Goal: Task Accomplishment & Management: Manage account settings

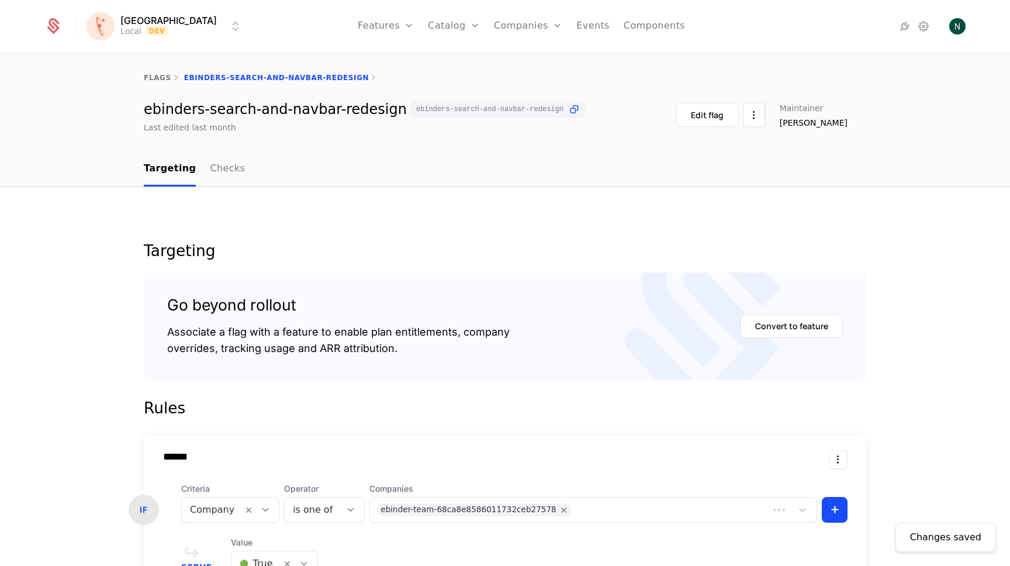
scroll to position [262, 0]
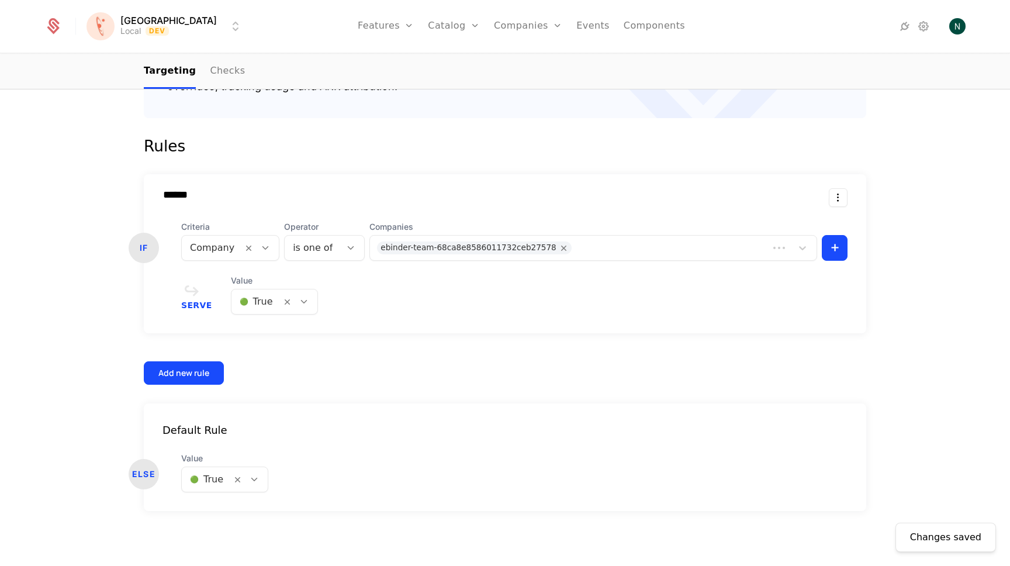
click at [243, 306] on div at bounding box center [256, 302] width 33 height 16
drag, startPoint x: 246, startPoint y: 348, endPoint x: 236, endPoint y: 348, distance: 9.9
click at [246, 348] on span "🔴 False" at bounding box center [250, 353] width 40 height 11
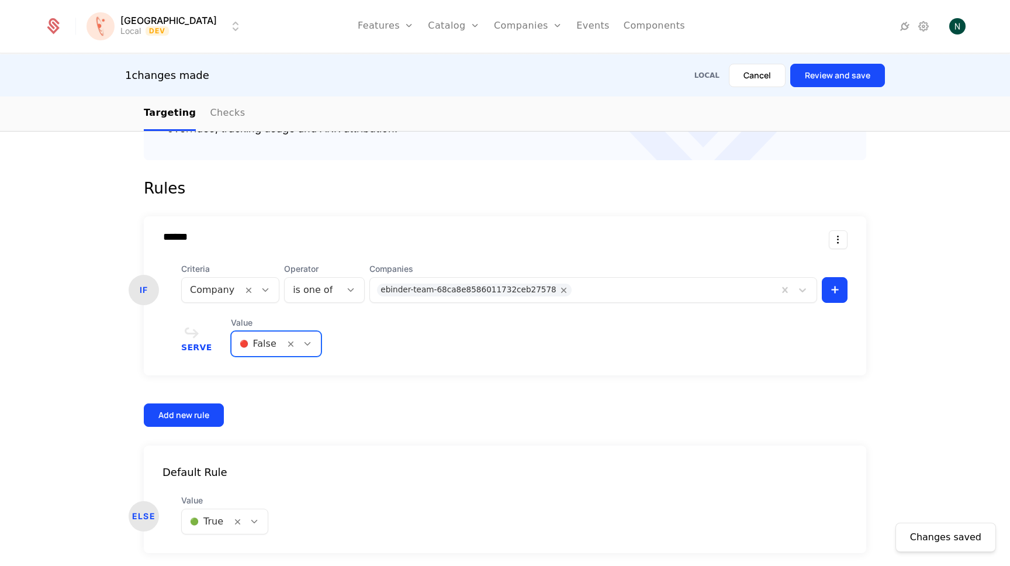
click at [829, 75] on button "Review and save" at bounding box center [838, 75] width 95 height 23
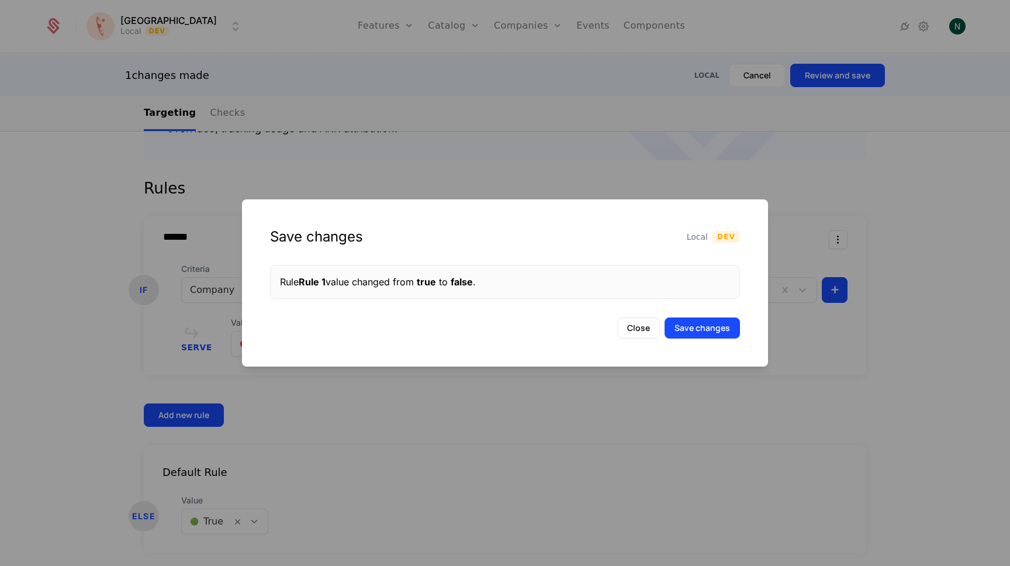
click at [693, 324] on button "Save changes" at bounding box center [702, 328] width 75 height 21
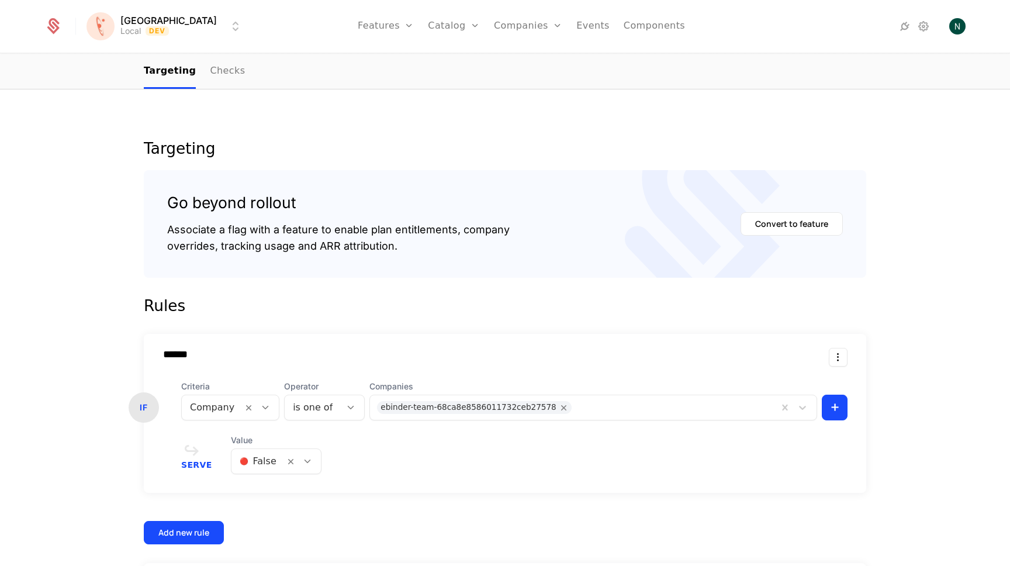
scroll to position [0, 0]
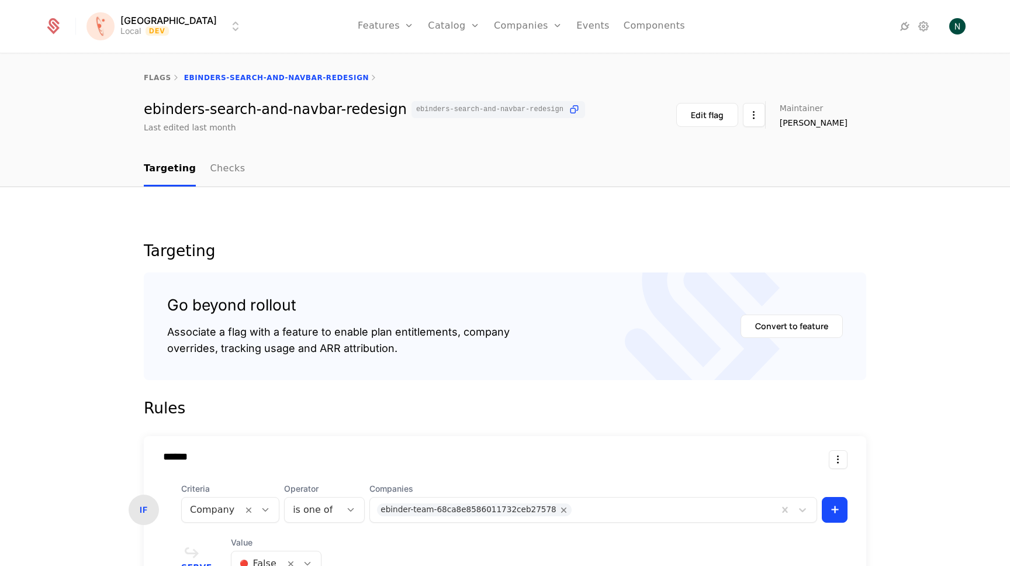
click at [143, 31] on html "[PERSON_NAME] Local Dev Features Features Flags Catalog Plans Add Ons Credits C…" at bounding box center [505, 283] width 1010 height 566
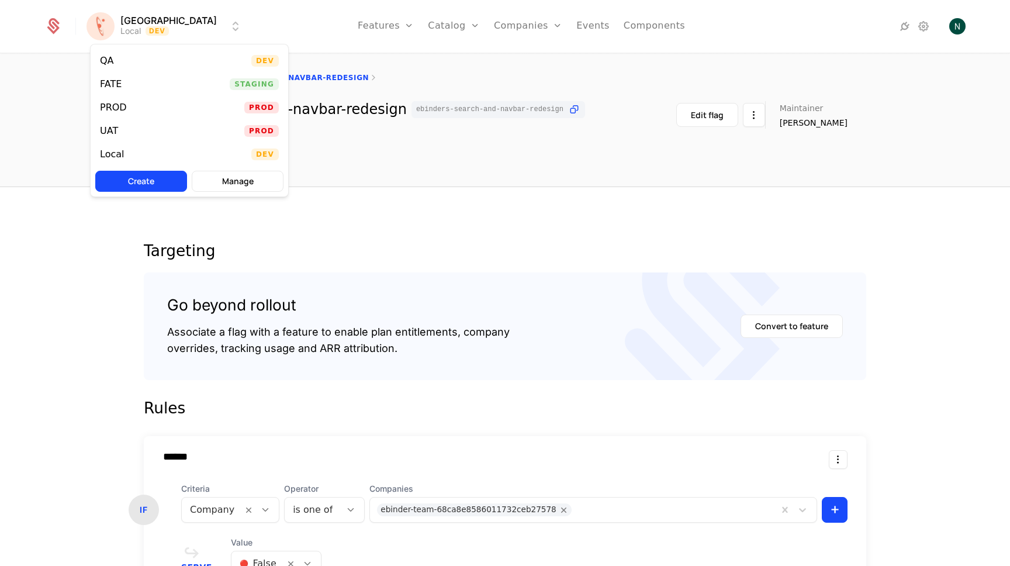
click at [133, 63] on div "QA Dev" at bounding box center [190, 60] width 198 height 23
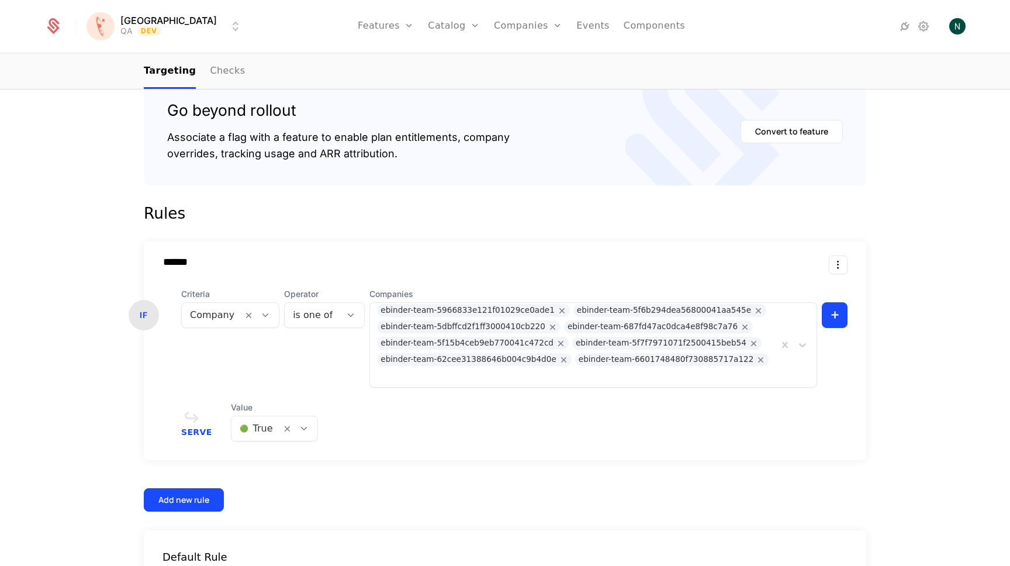
click at [250, 420] on div at bounding box center [256, 428] width 33 height 16
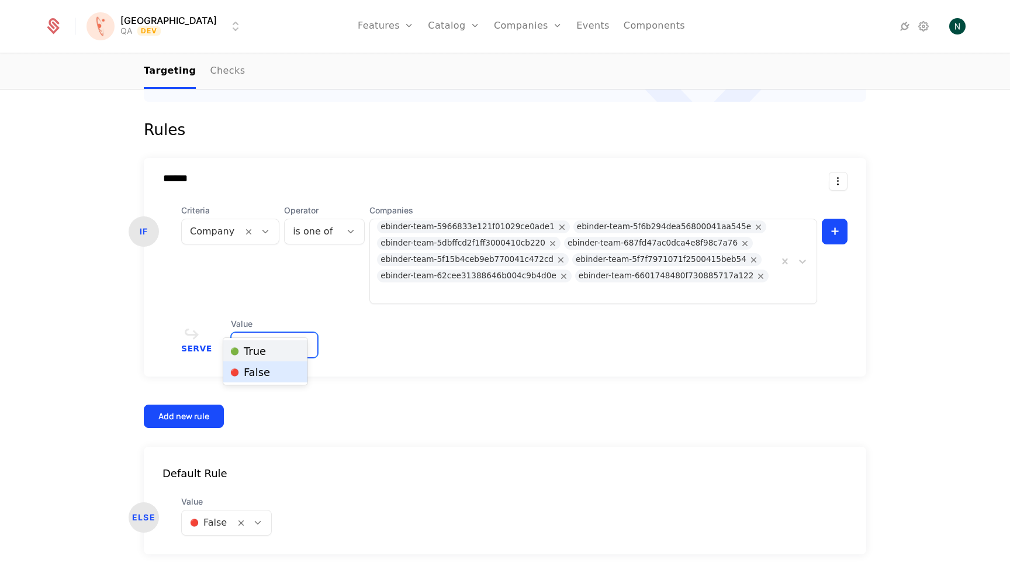
scroll to position [286, 0]
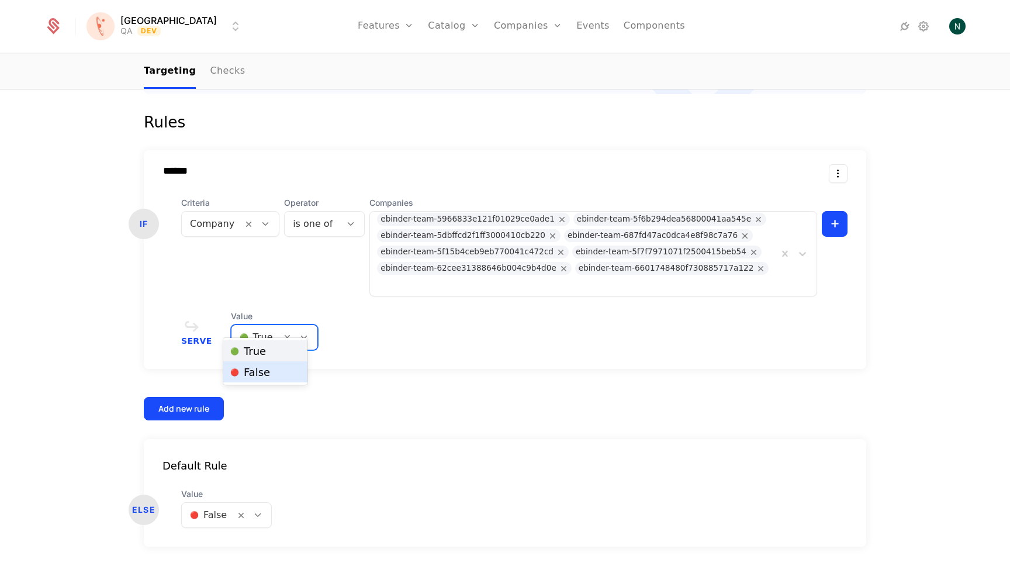
click at [253, 375] on span "🔴 False" at bounding box center [250, 372] width 40 height 11
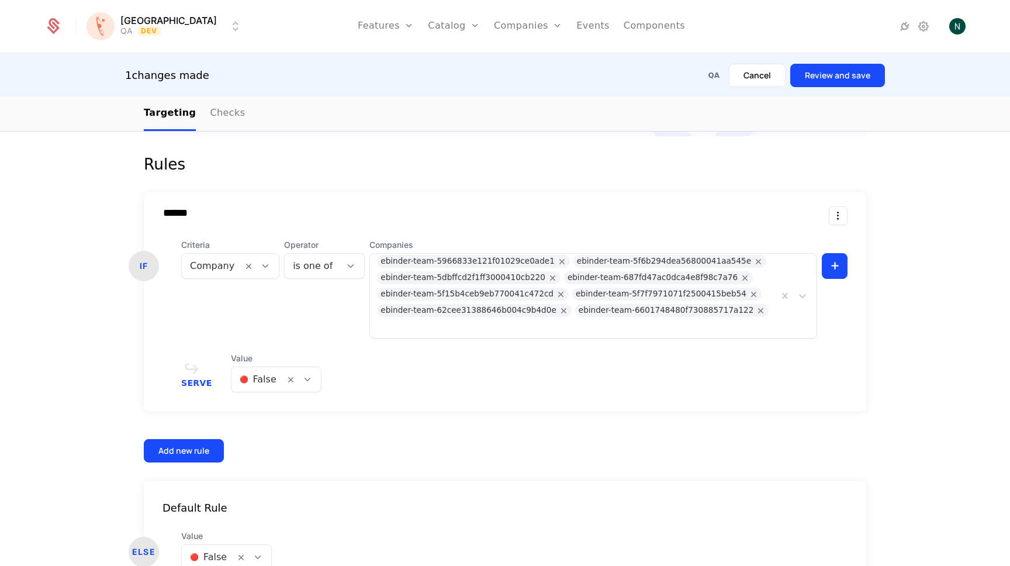
click at [854, 79] on button "Review and save" at bounding box center [838, 75] width 95 height 23
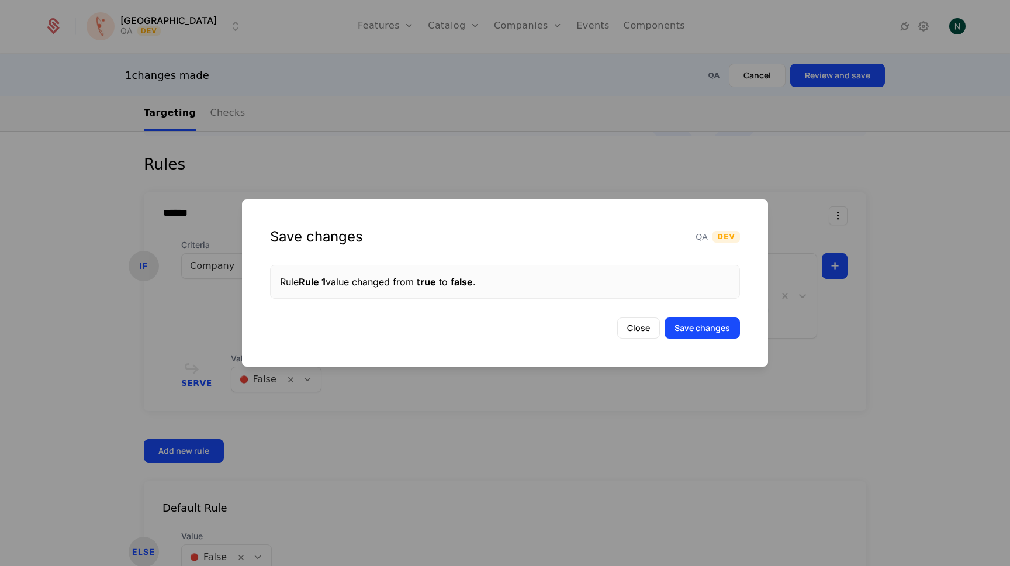
click at [720, 322] on button "Save changes" at bounding box center [702, 328] width 75 height 21
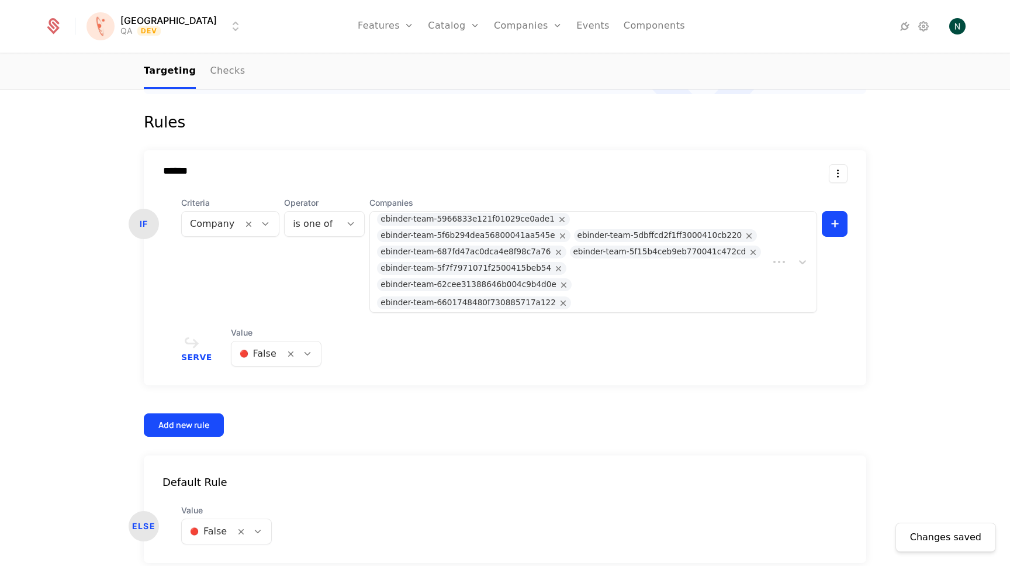
click at [252, 346] on div at bounding box center [258, 354] width 37 height 16
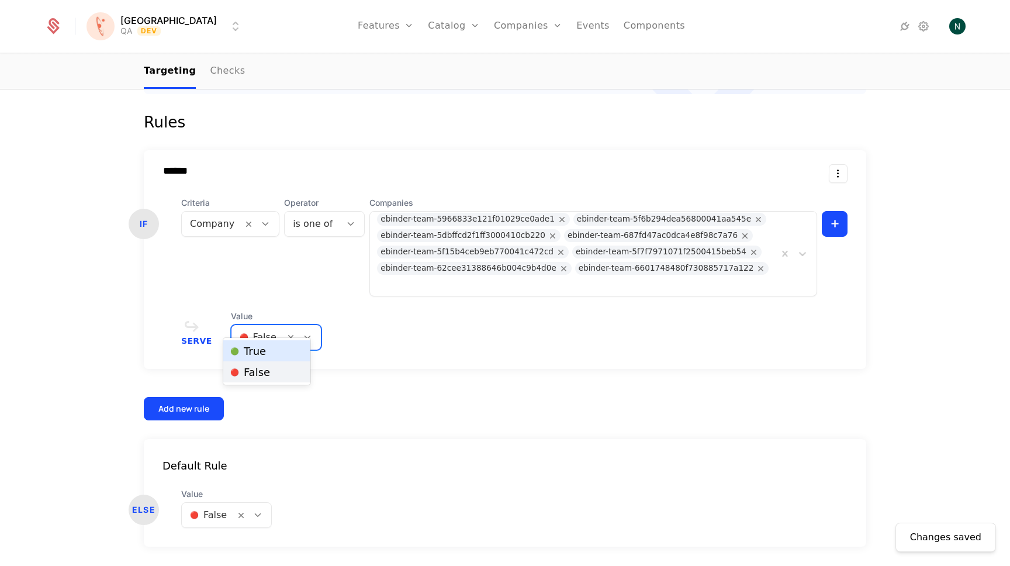
click at [257, 350] on span "🟢 True" at bounding box center [248, 351] width 36 height 11
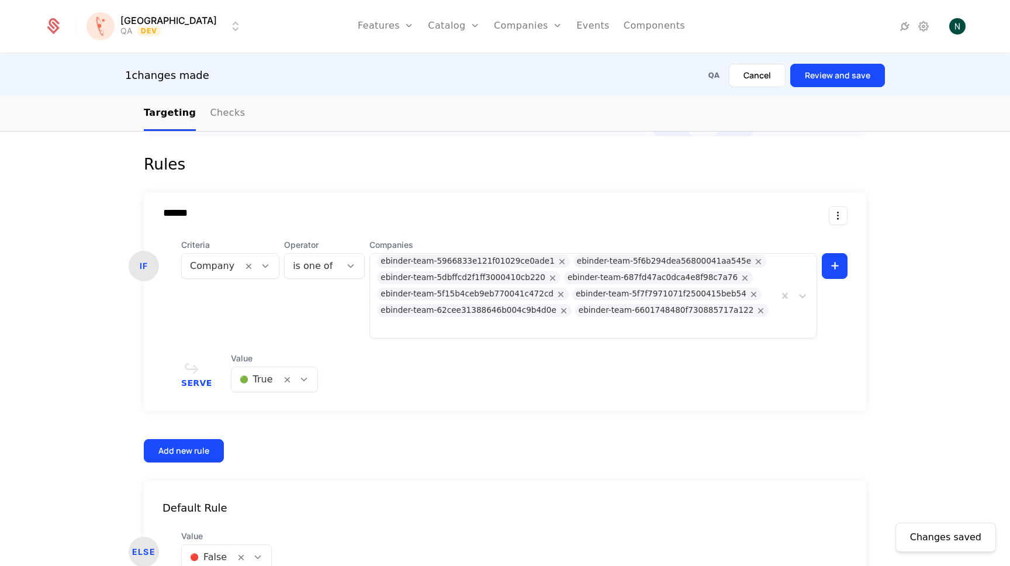
click at [841, 81] on button "Review and save" at bounding box center [838, 75] width 95 height 23
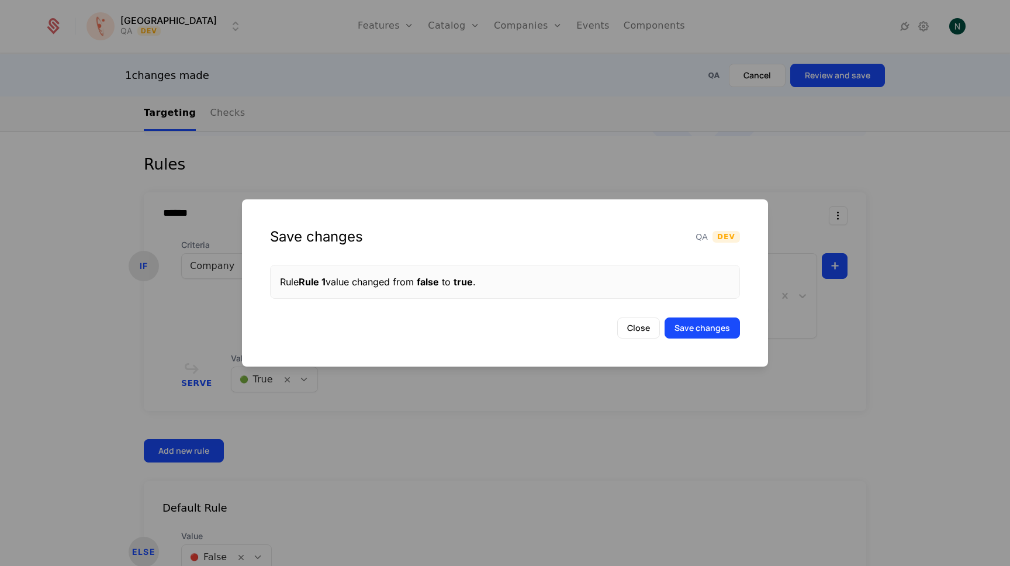
click at [719, 330] on button "Save changes" at bounding box center [702, 328] width 75 height 21
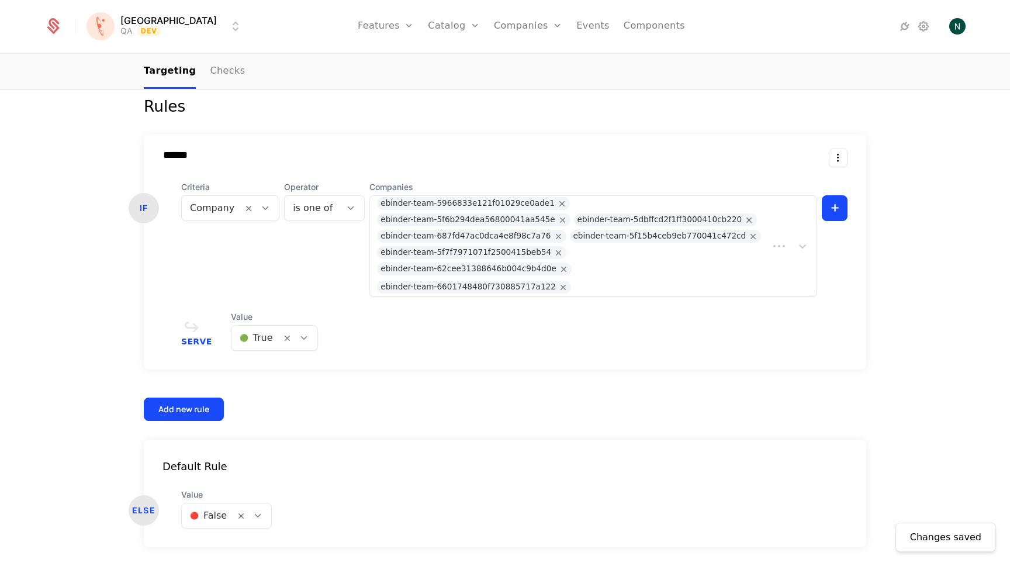
scroll to position [305, 0]
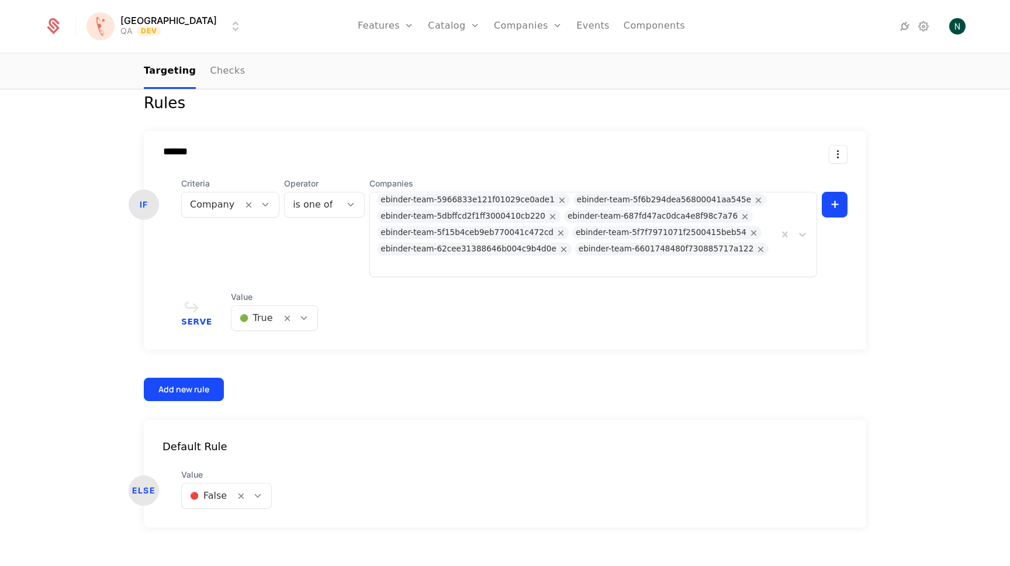
click at [150, 28] on html "[PERSON_NAME] QA Dev Features Features Flags Catalog Plans Add Ons Credits Conf…" at bounding box center [505, 283] width 1010 height 566
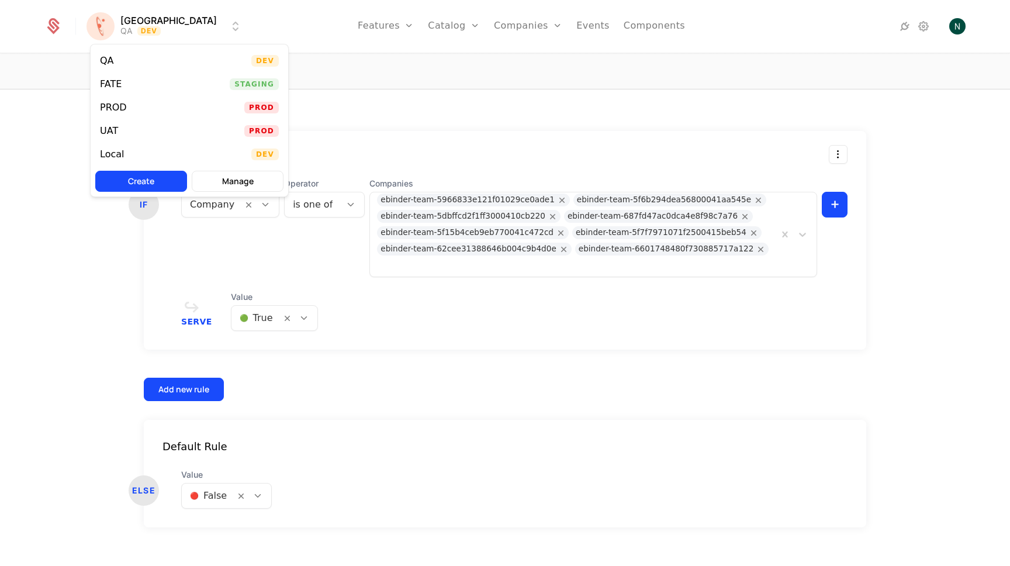
click at [134, 151] on div "Local Dev" at bounding box center [190, 154] width 198 height 23
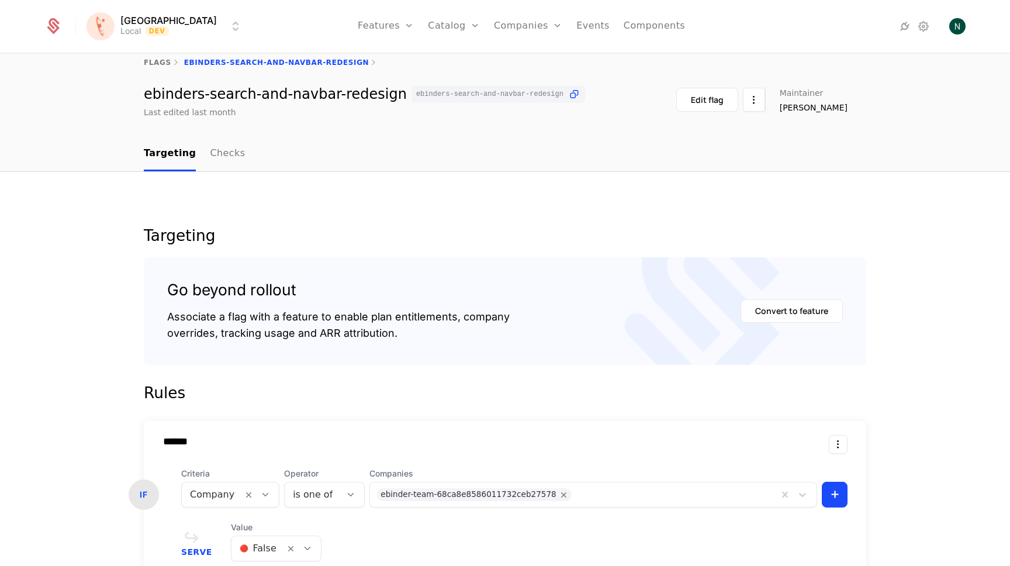
scroll to position [262, 0]
